Goal: Information Seeking & Learning: Obtain resource

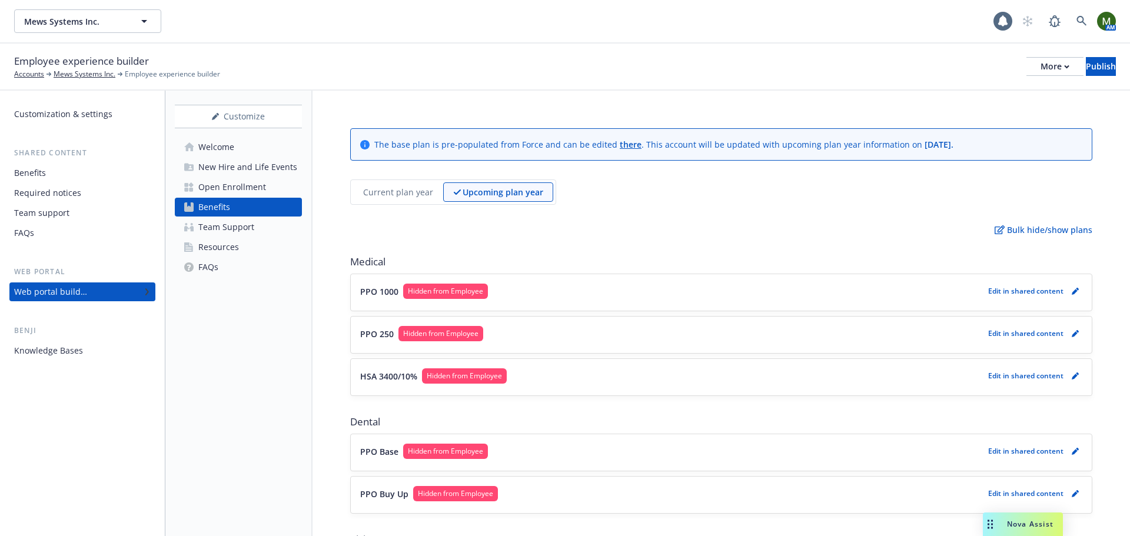
click at [1032, 294] on p "Edit in shared content" at bounding box center [1025, 291] width 75 height 10
click at [1068, 286] on link "pencil" at bounding box center [1075, 291] width 14 height 14
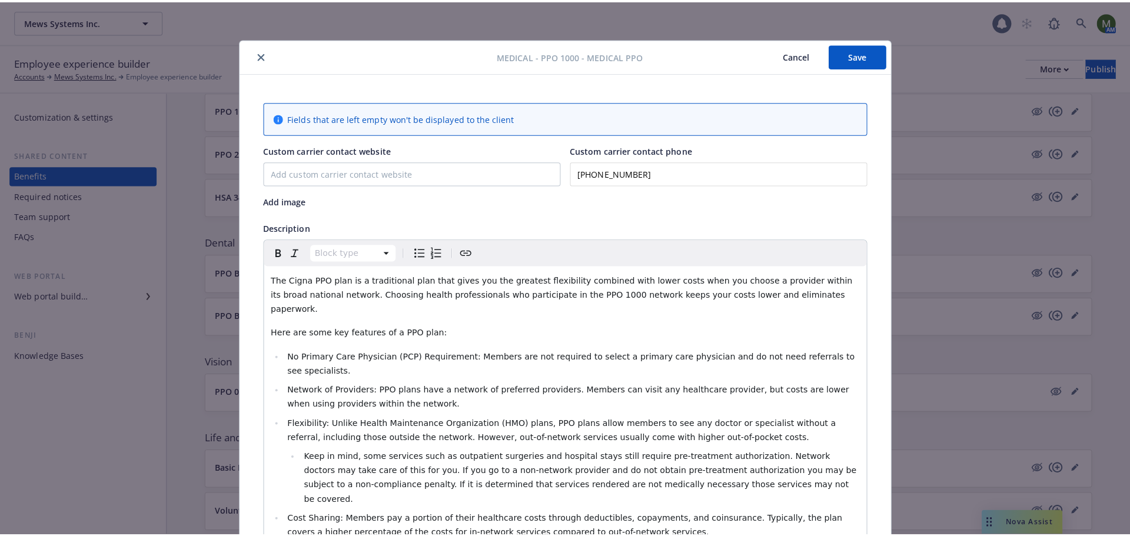
scroll to position [35, 0]
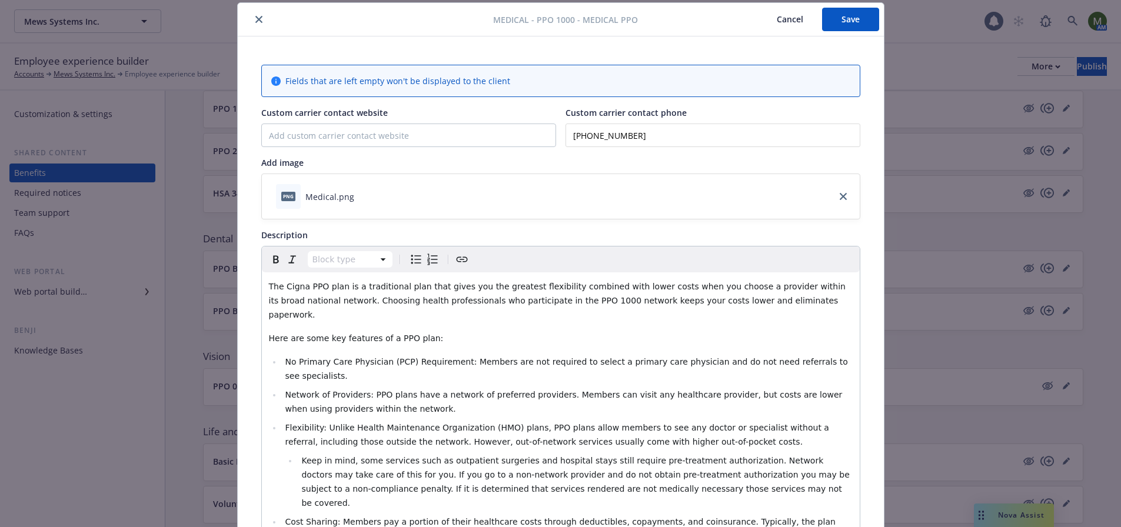
click at [255, 19] on icon "close" at bounding box center [258, 19] width 7 height 7
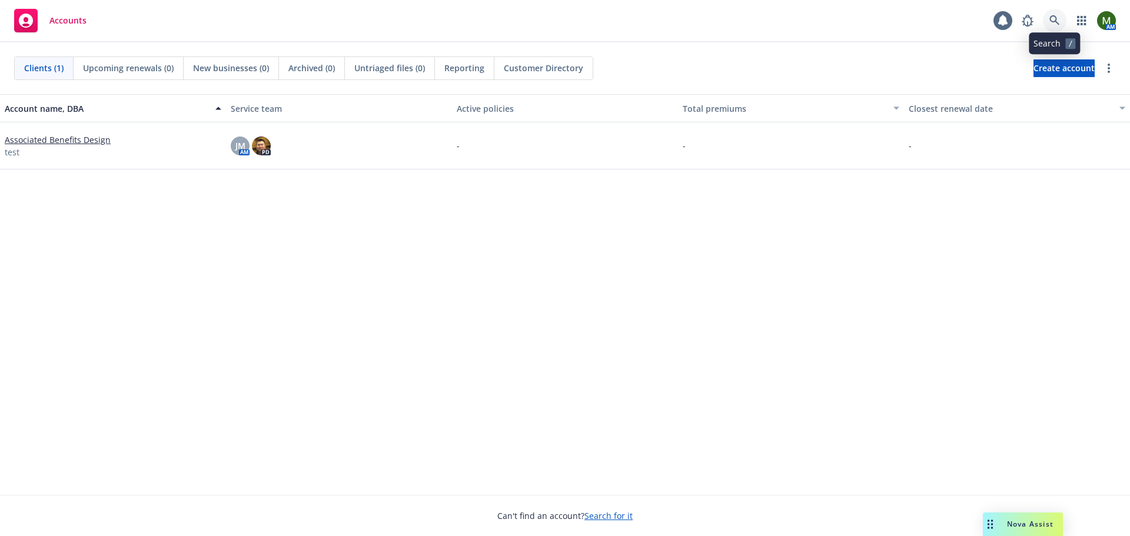
click at [1059, 23] on icon at bounding box center [1054, 20] width 11 height 11
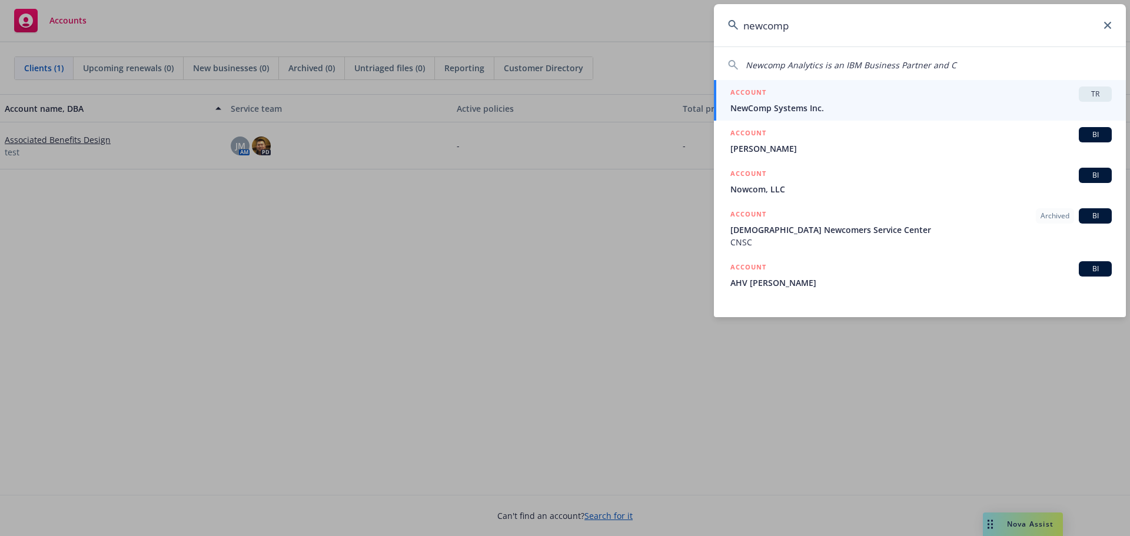
type input "newcomp"
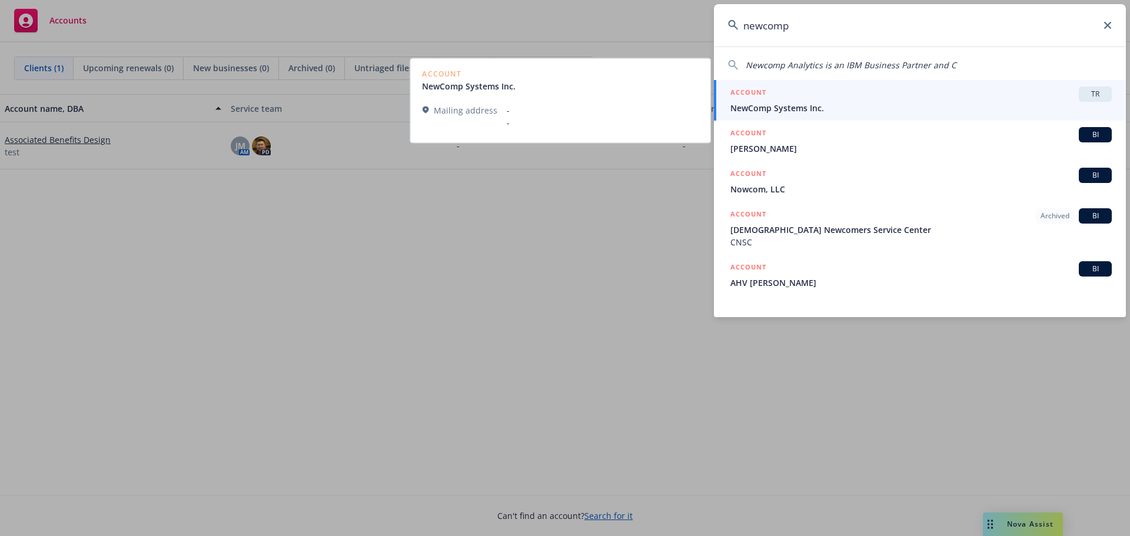
click at [850, 108] on span "NewComp Systems Inc." at bounding box center [920, 108] width 381 height 12
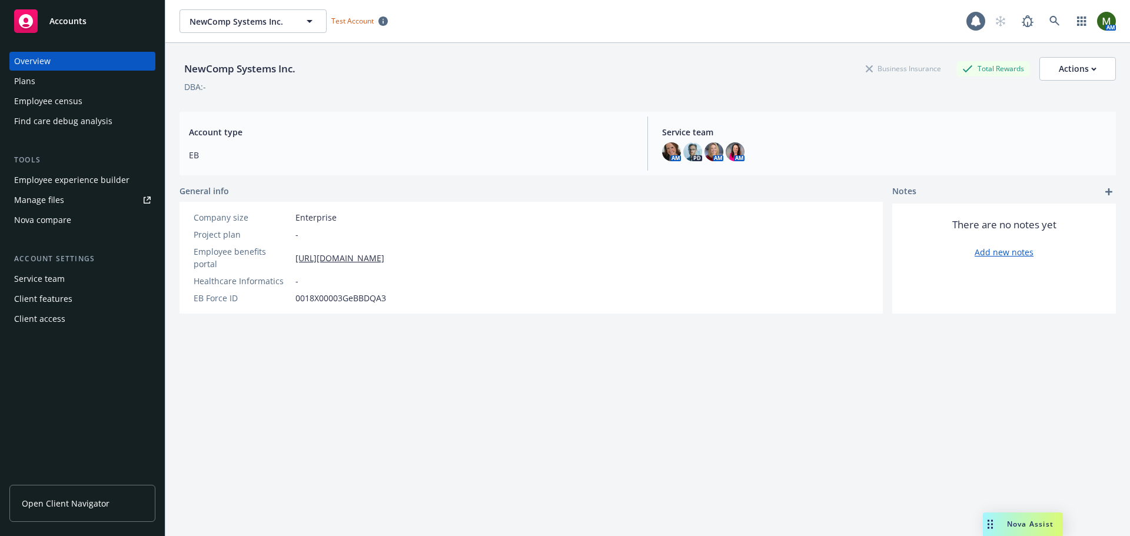
click at [84, 500] on span "Open Client Navigator" at bounding box center [66, 503] width 88 height 12
click at [61, 506] on span "Open Client Navigator" at bounding box center [66, 503] width 88 height 12
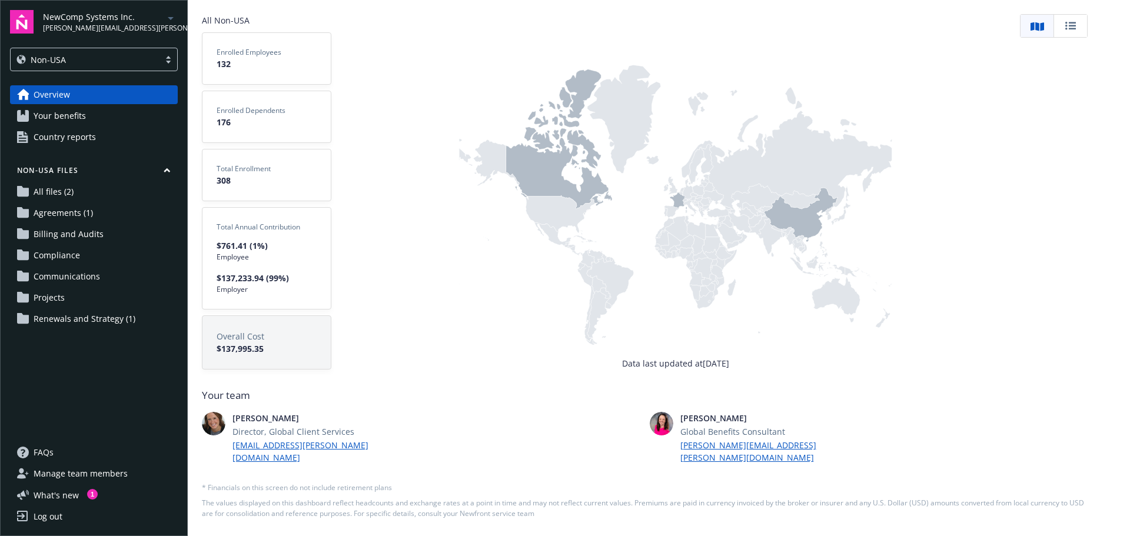
click at [114, 56] on div "Non-USA" at bounding box center [84, 60] width 137 height 12
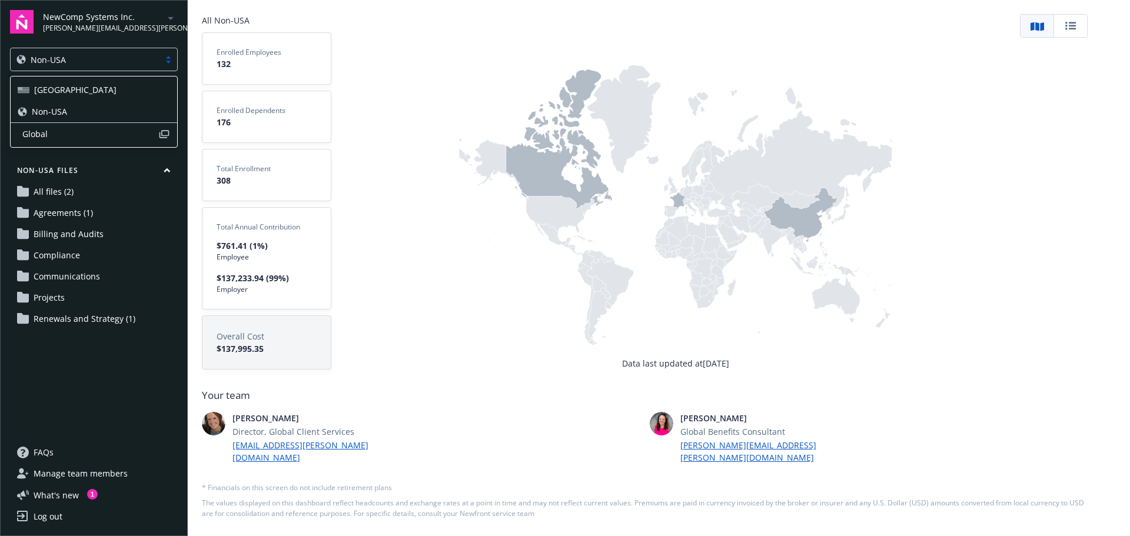
click at [88, 92] on div "USA" at bounding box center [94, 90] width 152 height 12
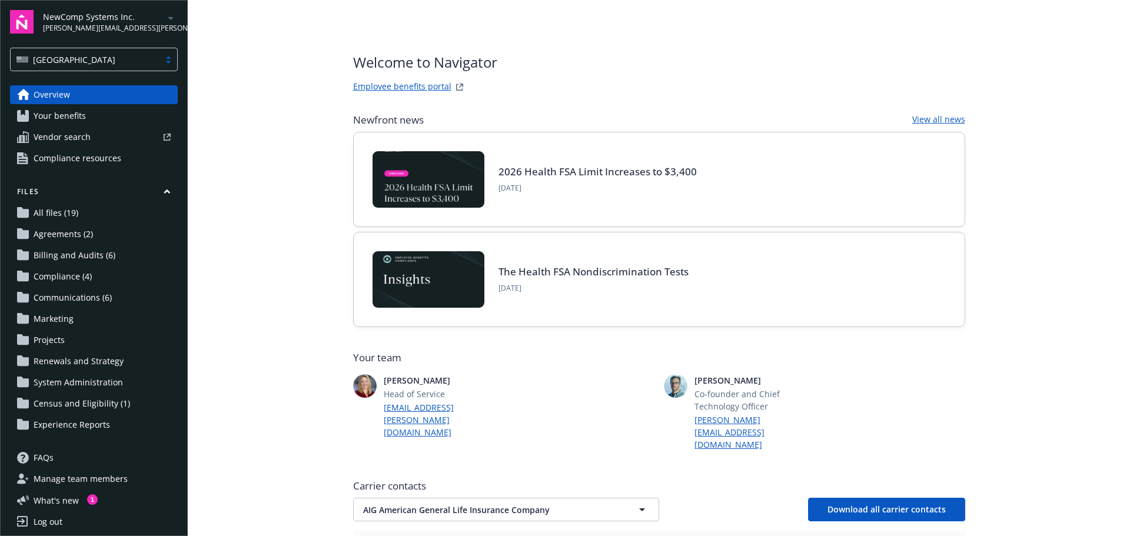
click at [84, 157] on span "Compliance resources" at bounding box center [78, 158] width 88 height 19
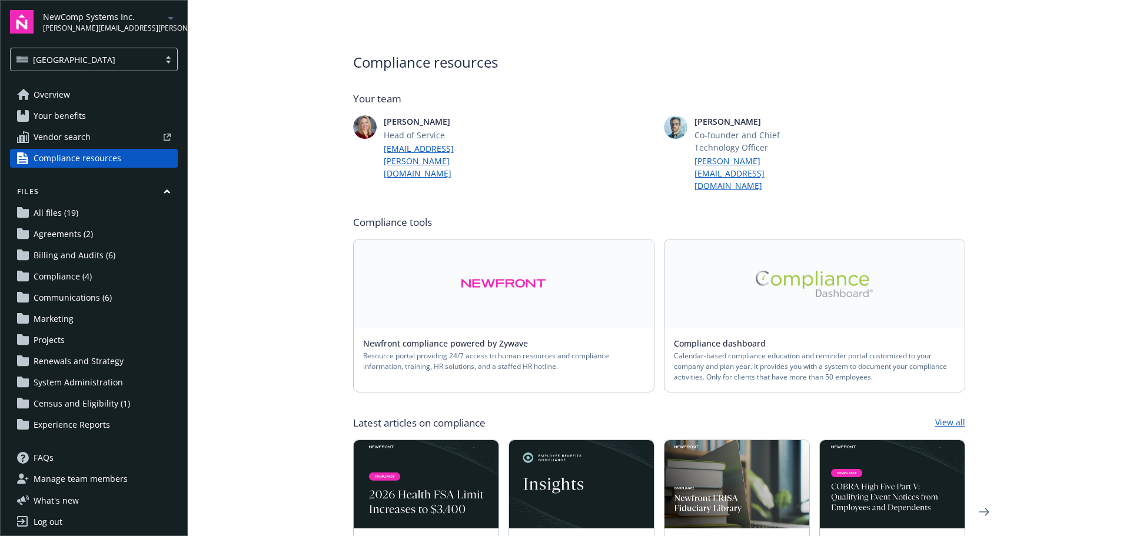
click at [451, 266] on link at bounding box center [504, 284] width 300 height 88
click at [285, 184] on main "Compliance resources Your team Jenni Ellis Head of Service jenni.ellis@newfront…" at bounding box center [659, 268] width 942 height 536
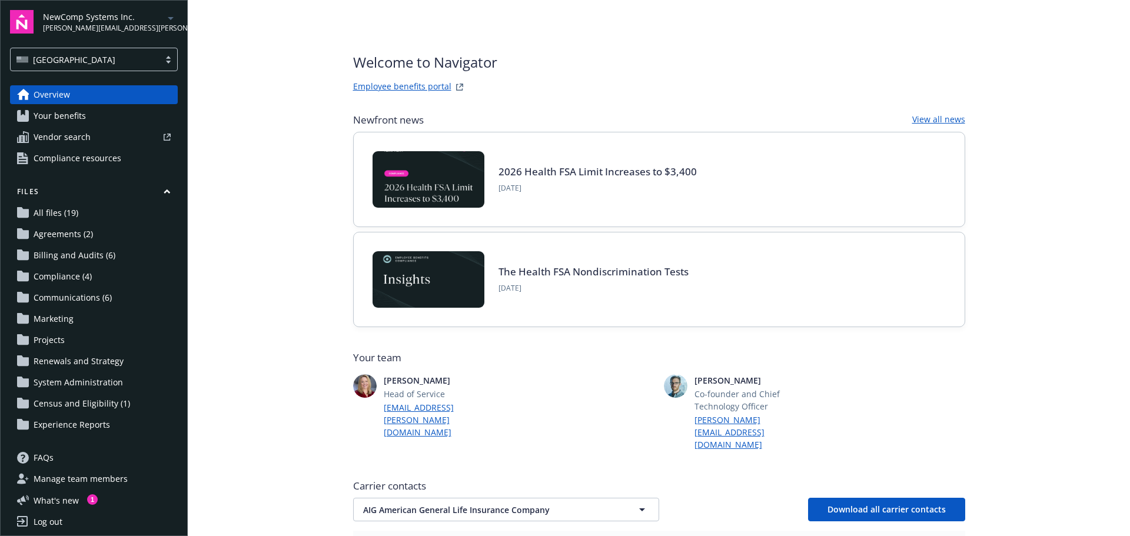
click at [107, 150] on span "Compliance resources" at bounding box center [78, 158] width 88 height 19
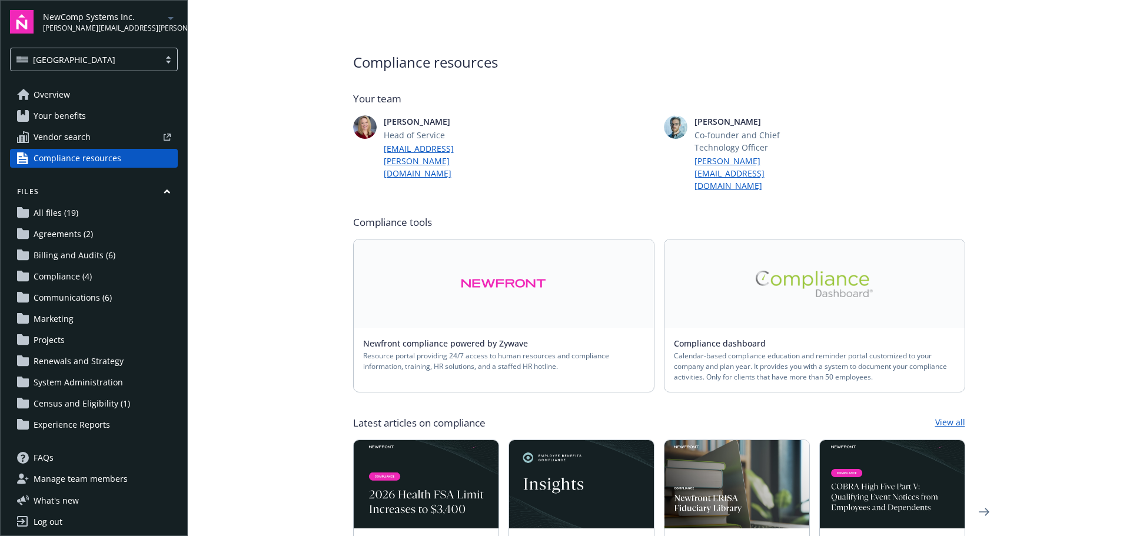
click at [777, 298] on link at bounding box center [814, 284] width 300 height 88
